Goal: Information Seeking & Learning: Learn about a topic

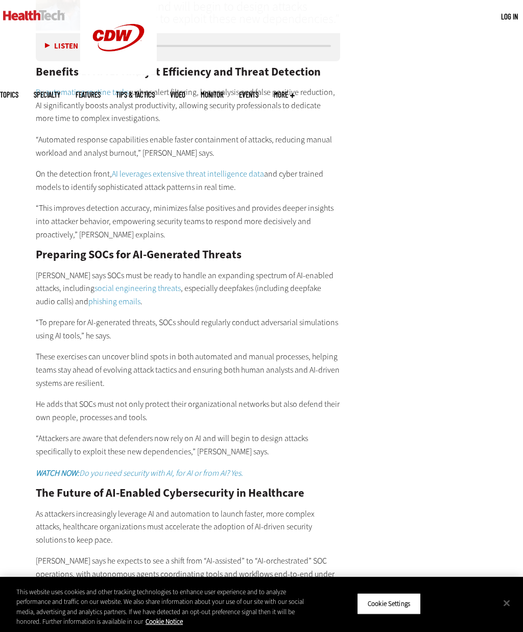
scroll to position [1695, 0]
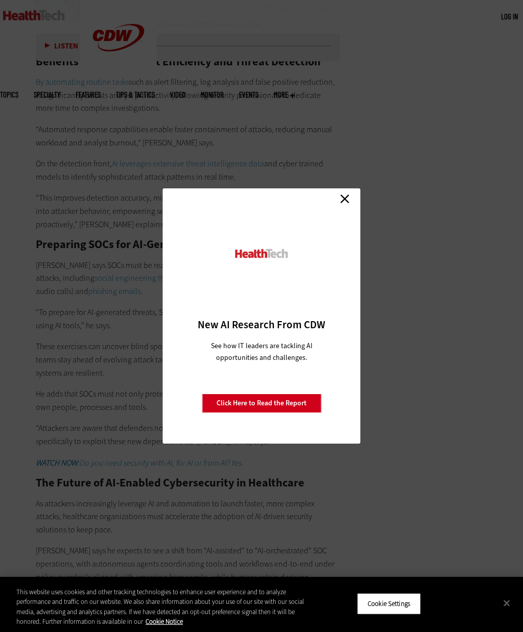
click at [347, 206] on link "Close" at bounding box center [344, 198] width 15 height 15
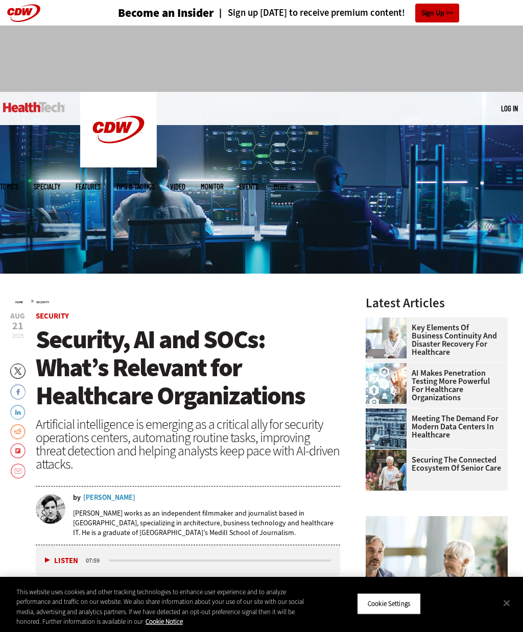
scroll to position [0, 0]
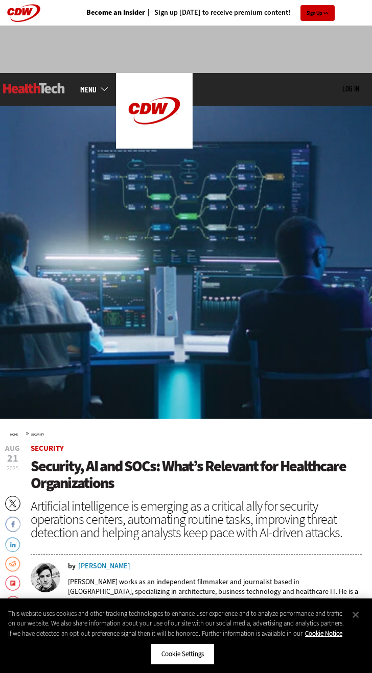
click at [18, 80] on link at bounding box center [34, 88] width 62 height 31
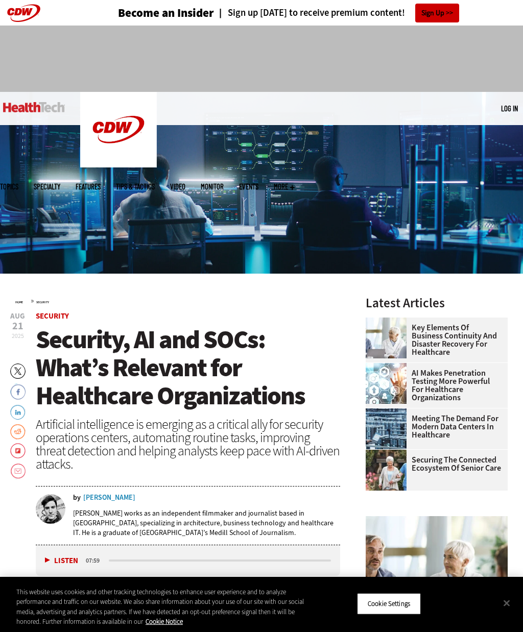
click at [23, 106] on img at bounding box center [34, 107] width 62 height 10
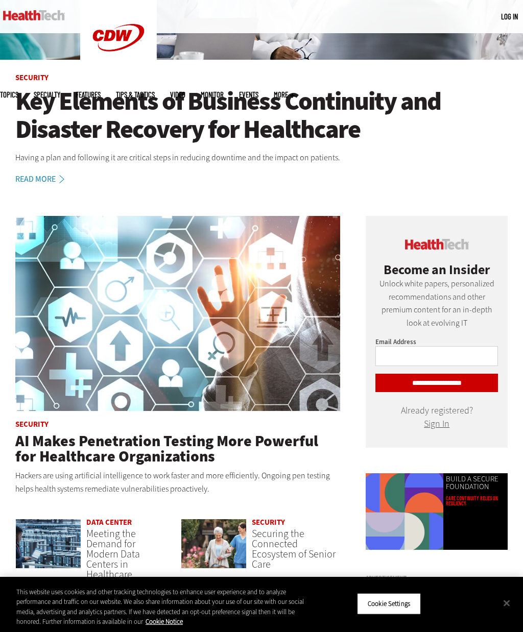
click at [326, 112] on h1 "Key Elements of Business Continuity and Disaster Recovery for Healthcare" at bounding box center [261, 115] width 492 height 56
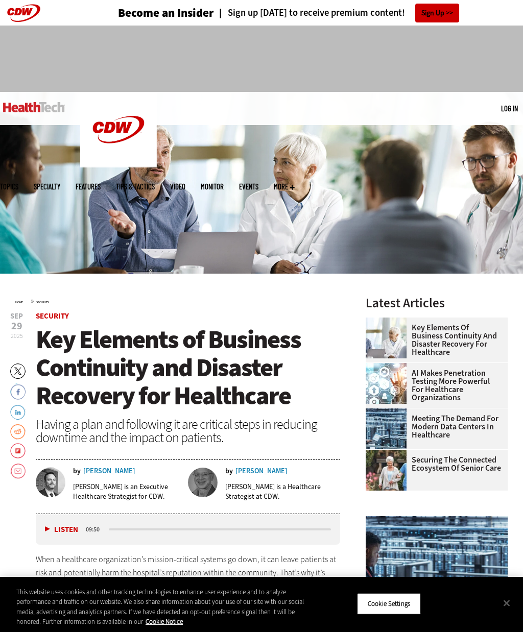
click at [19, 56] on div at bounding box center [261, 55] width 523 height 58
